Goal: Task Accomplishment & Management: Manage account settings

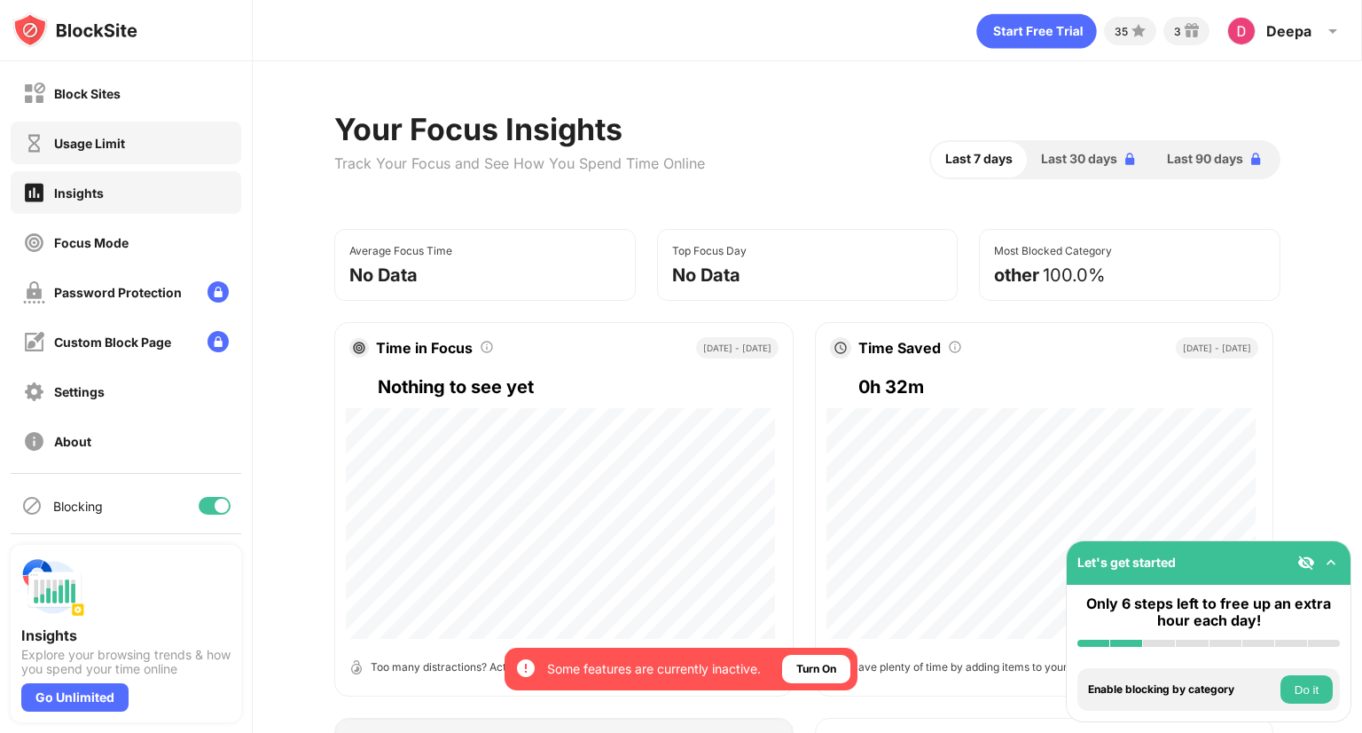
click at [137, 126] on div "Usage Limit" at bounding box center [126, 143] width 231 height 43
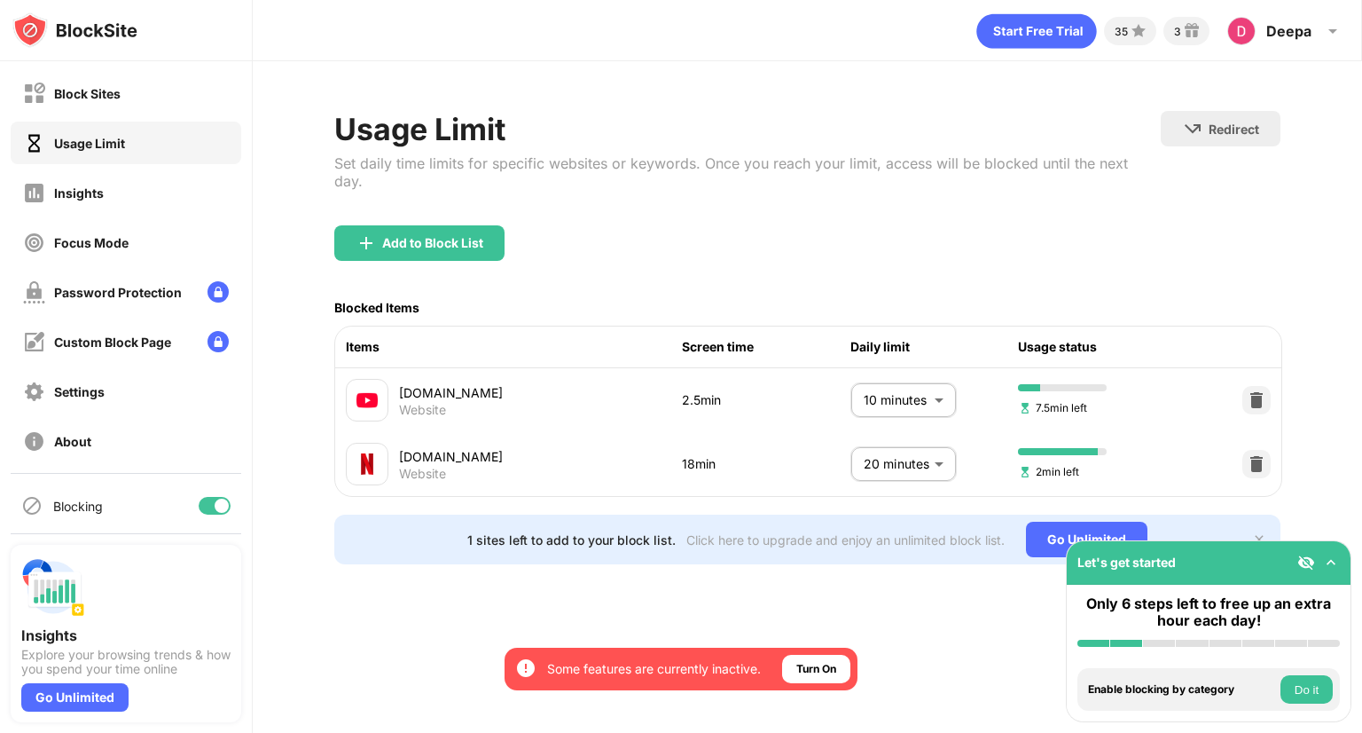
click at [924, 651] on div "35 3 Deepa [PERSON_NAME] View Account Insights Premium Rewards Settings Support…" at bounding box center [808, 366] width 1110 height 733
click at [885, 452] on body "By opting in, you ensure access to all the features and benefits that rely on t…" at bounding box center [681, 366] width 1362 height 733
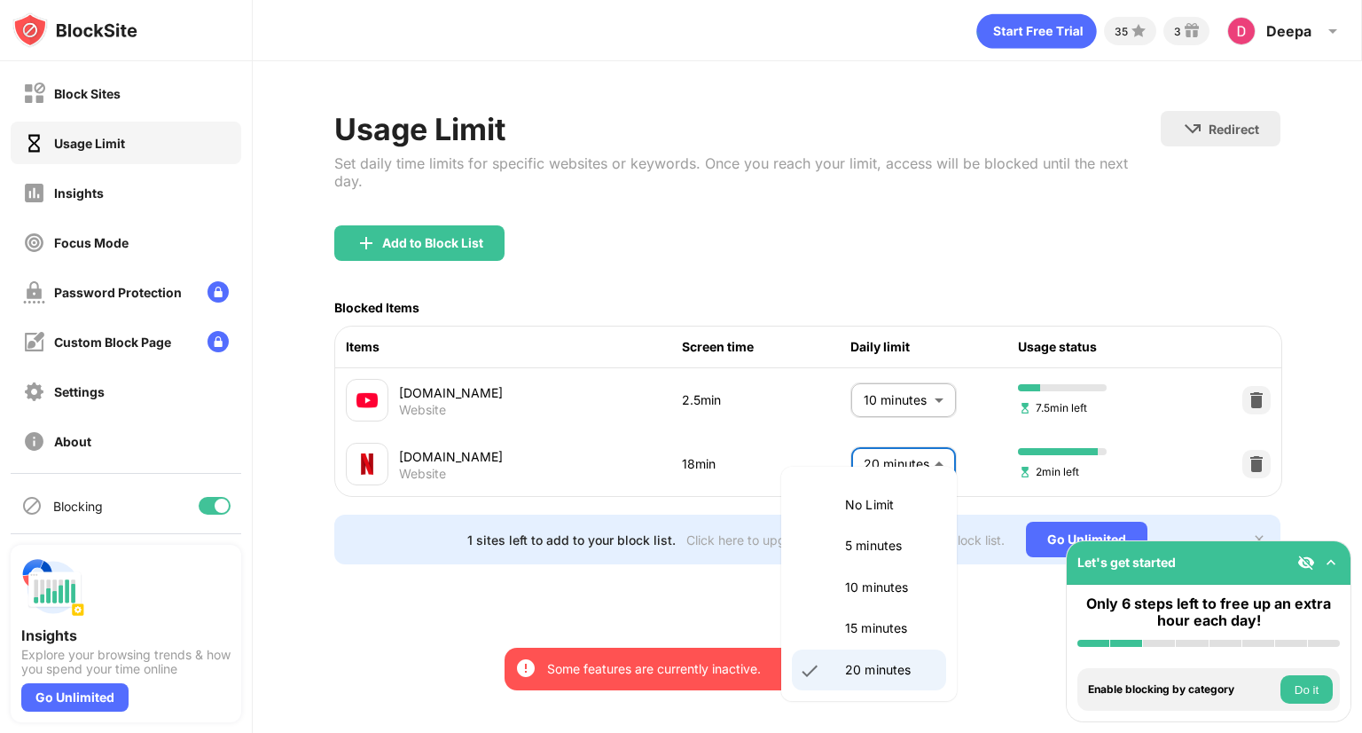
scroll to position [92, 0]
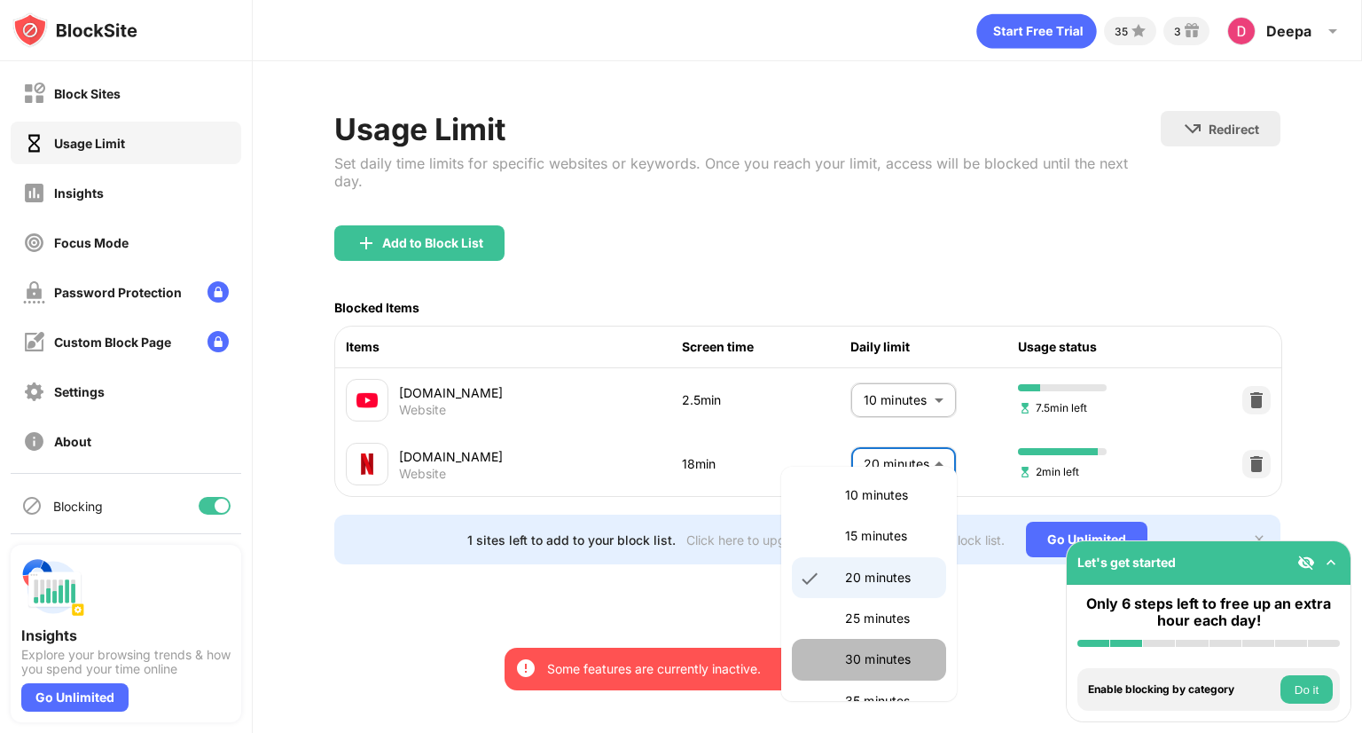
click at [906, 648] on li "30 minutes" at bounding box center [869, 659] width 154 height 41
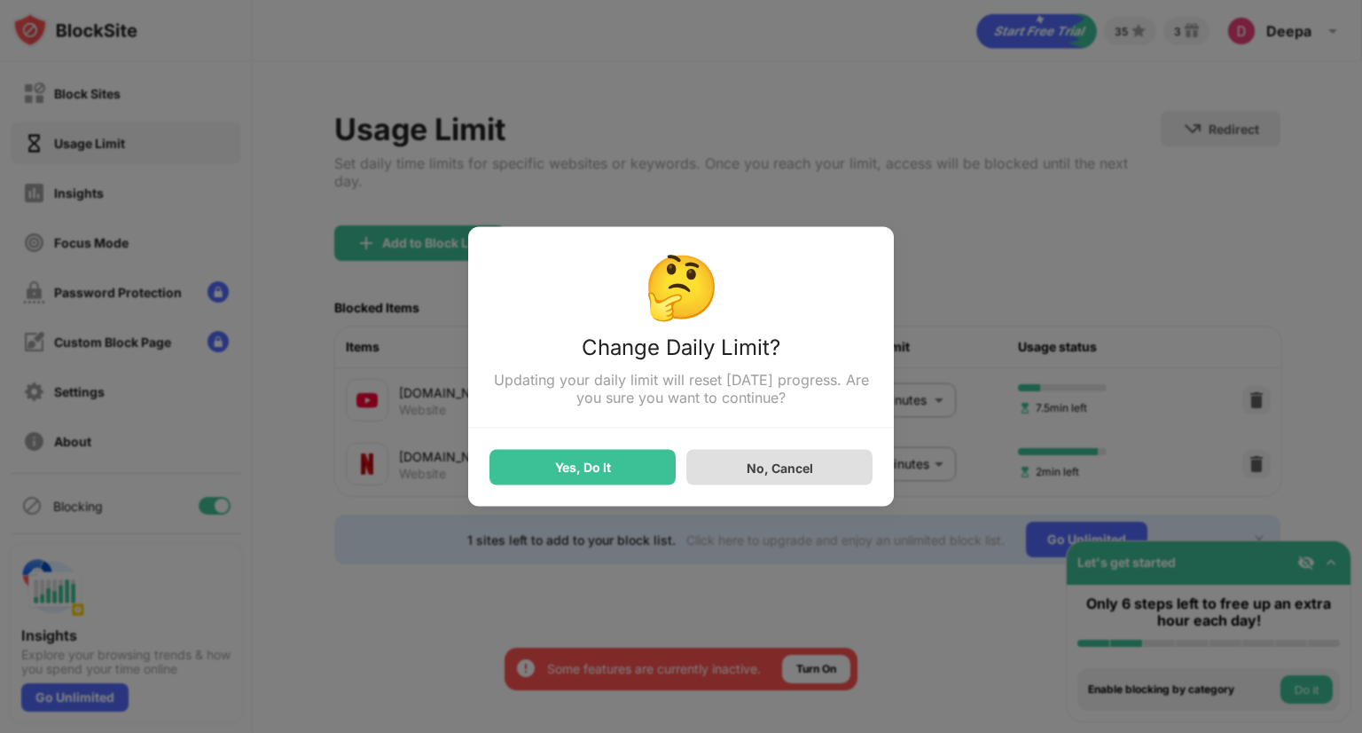
click at [773, 475] on div "No, Cancel" at bounding box center [780, 466] width 67 height 15
type input "**"
